Goal: Task Accomplishment & Management: Use online tool/utility

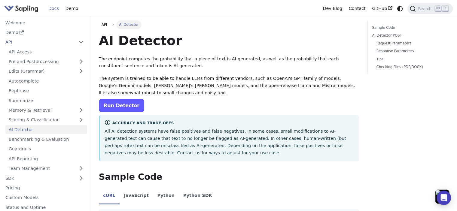
click at [130, 105] on link "Run Detector" at bounding box center [121, 105] width 45 height 13
